Goal: Find specific page/section: Find specific page/section

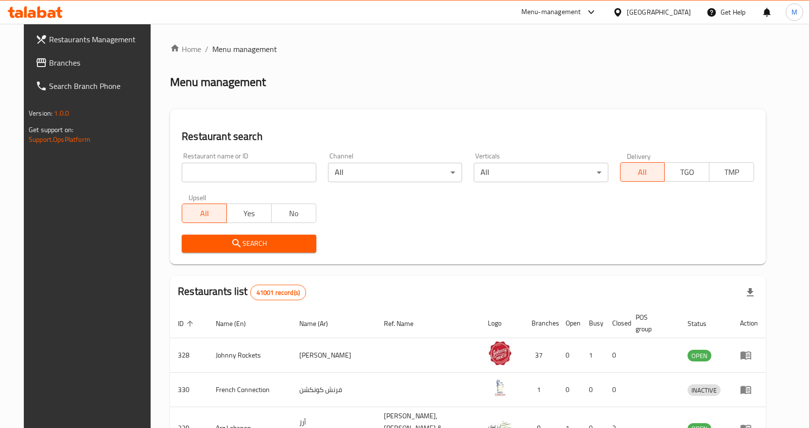
click at [53, 67] on div at bounding box center [404, 214] width 809 height 428
click at [53, 67] on span "Branches" at bounding box center [100, 63] width 102 height 12
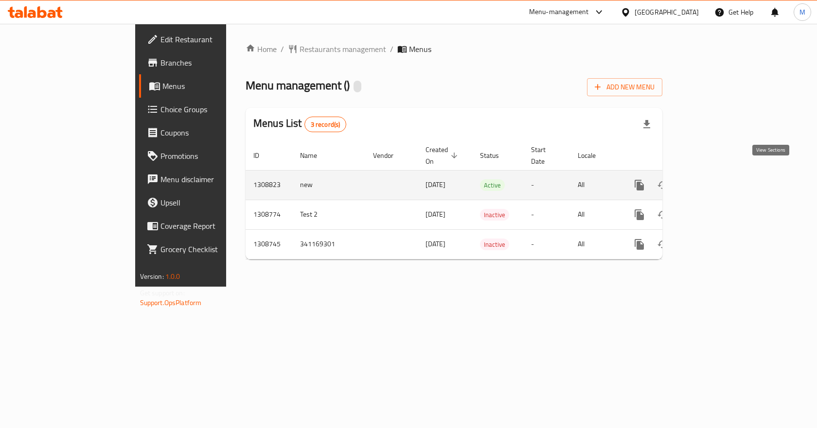
click at [715, 179] on icon "enhanced table" at bounding box center [709, 185] width 12 height 12
